Goal: Find specific page/section: Find specific page/section

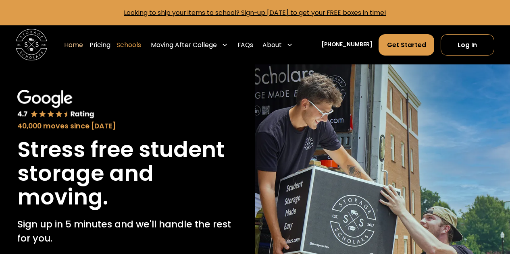
click at [141, 50] on link "Schools" at bounding box center [129, 45] width 25 height 22
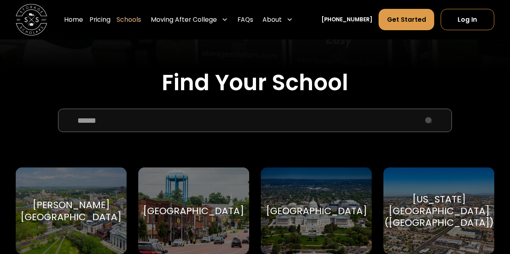
scroll to position [232, 0]
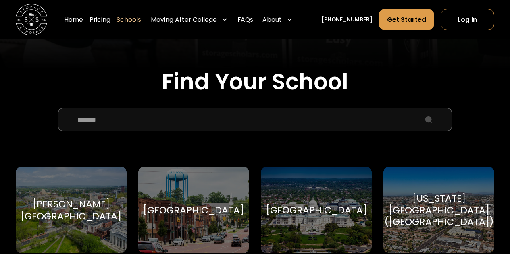
click at [247, 121] on input "School Select Form" at bounding box center [255, 120] width 394 height 24
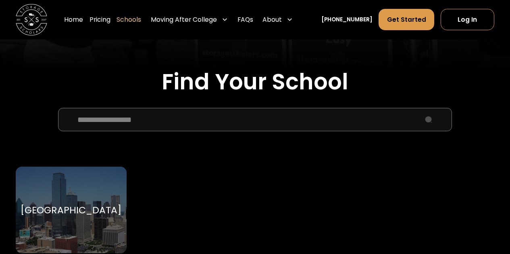
type input "**********"
click at [69, 214] on div "[GEOGRAPHIC_DATA]" at bounding box center [71, 210] width 101 height 12
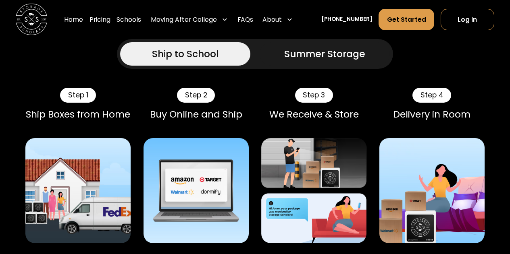
scroll to position [444, 0]
